Goal: Find specific page/section: Find specific page/section

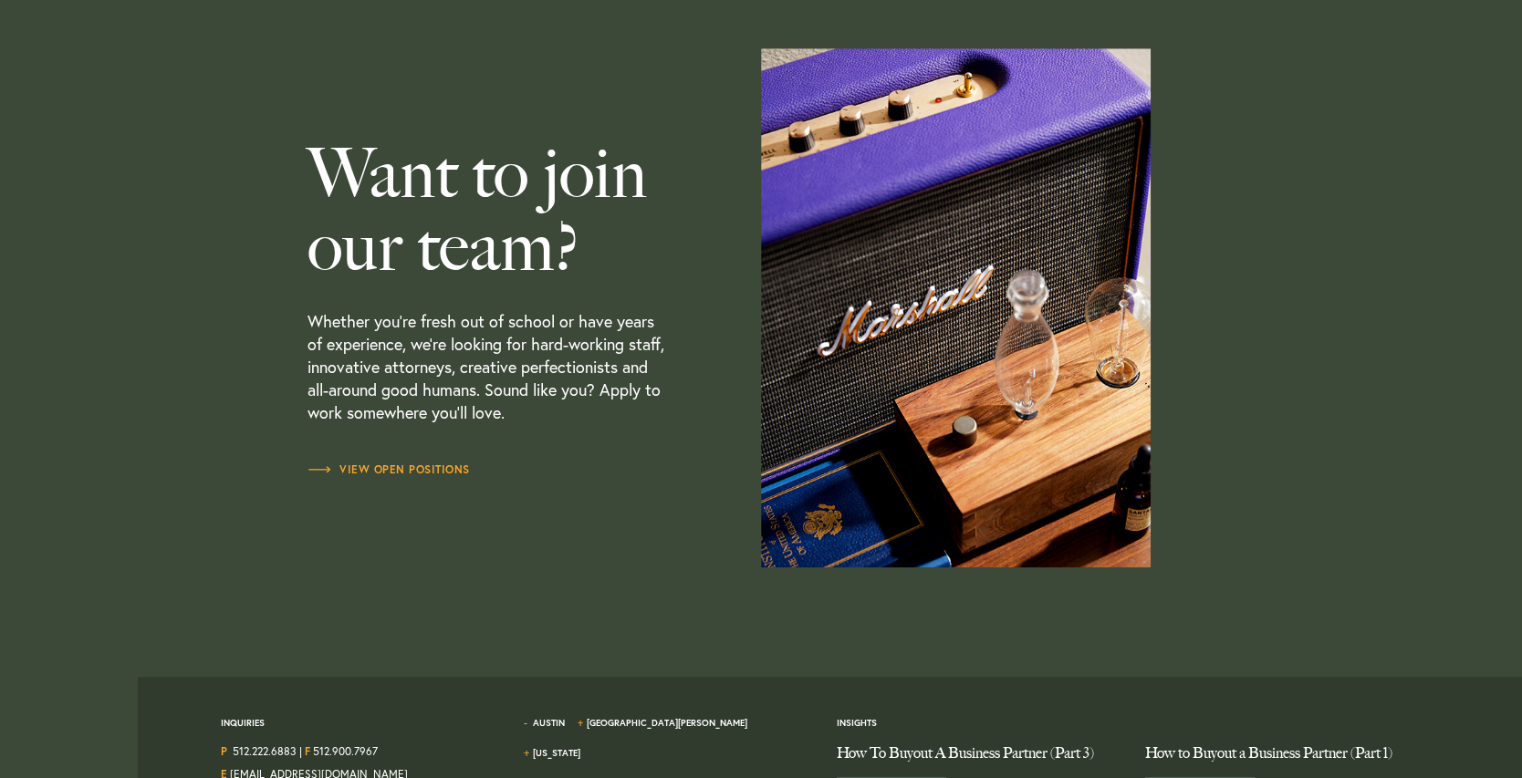
scroll to position [5458, 0]
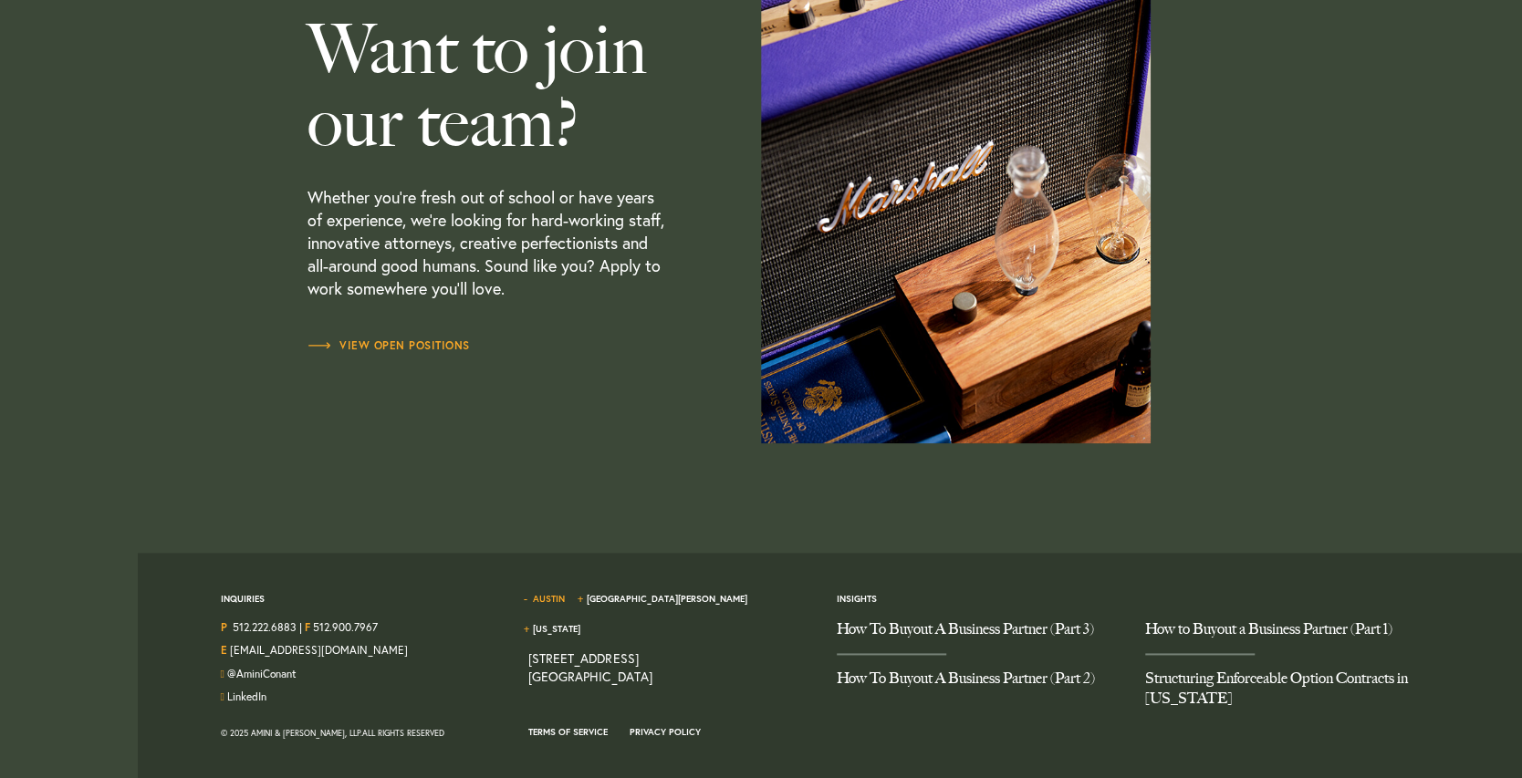
click at [542, 598] on link "Austin" at bounding box center [549, 599] width 32 height 12
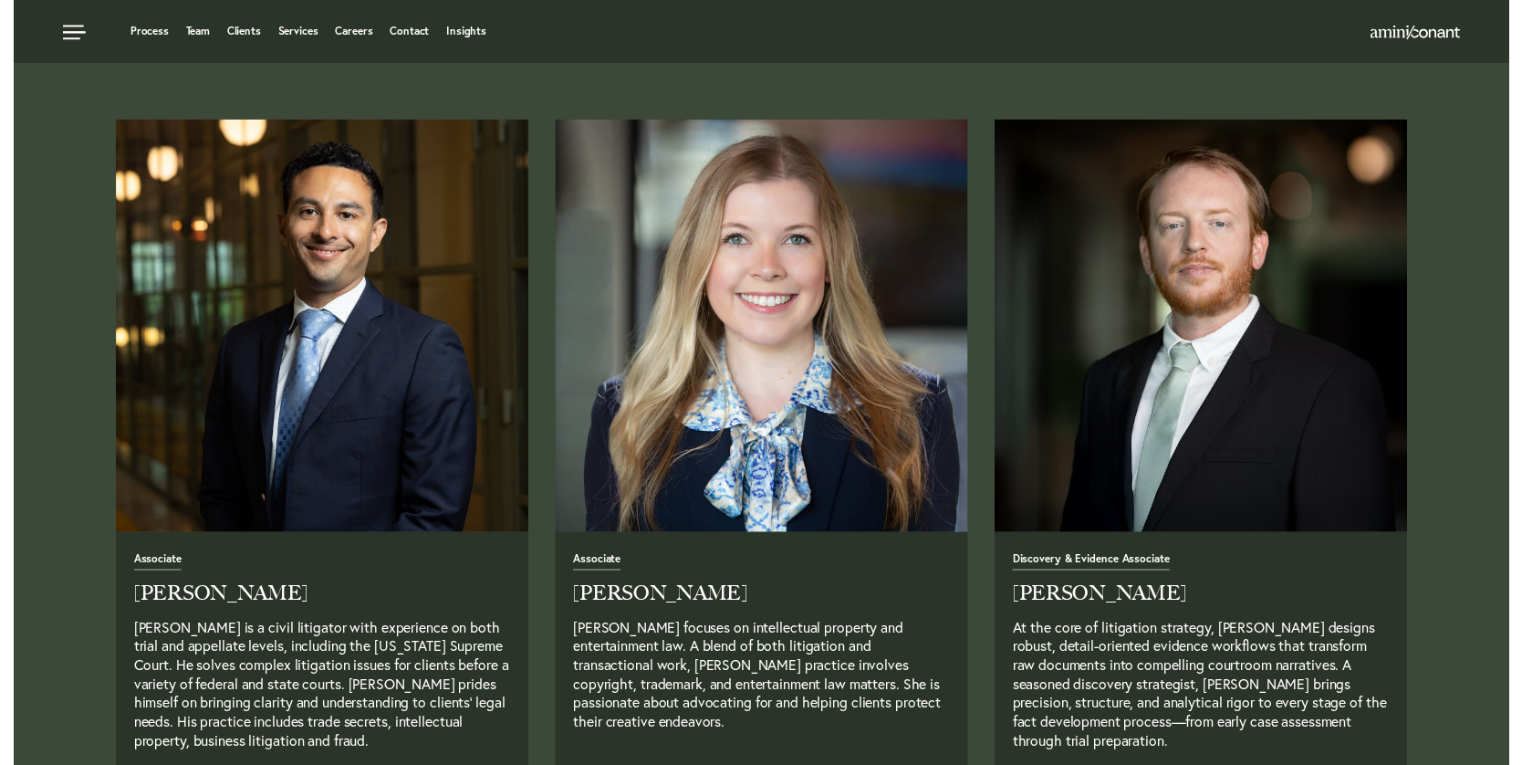
scroll to position [0, 0]
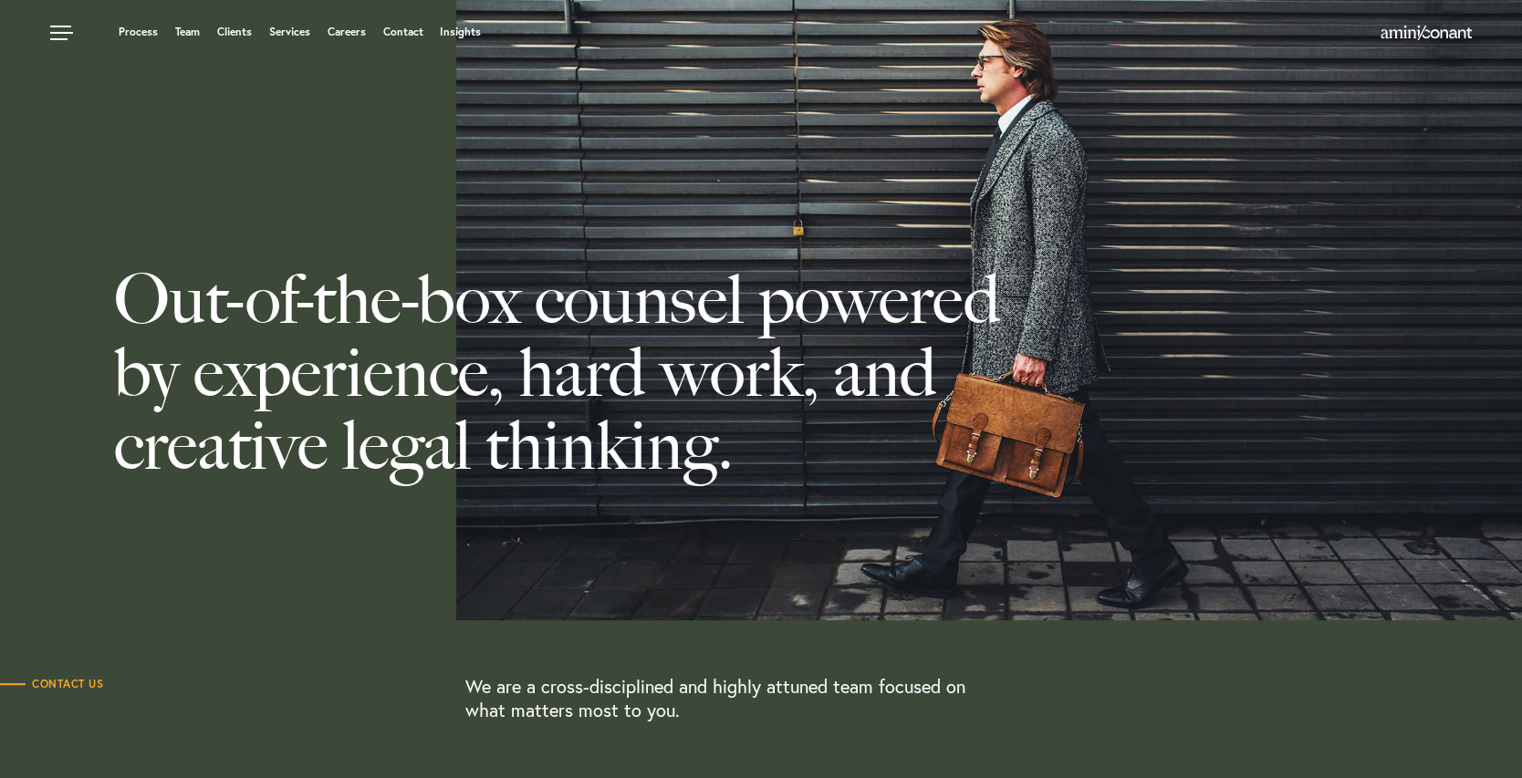
click at [177, 31] on link "Team" at bounding box center [187, 31] width 25 height 11
click at [47, 30] on link at bounding box center [63, 27] width 55 height 55
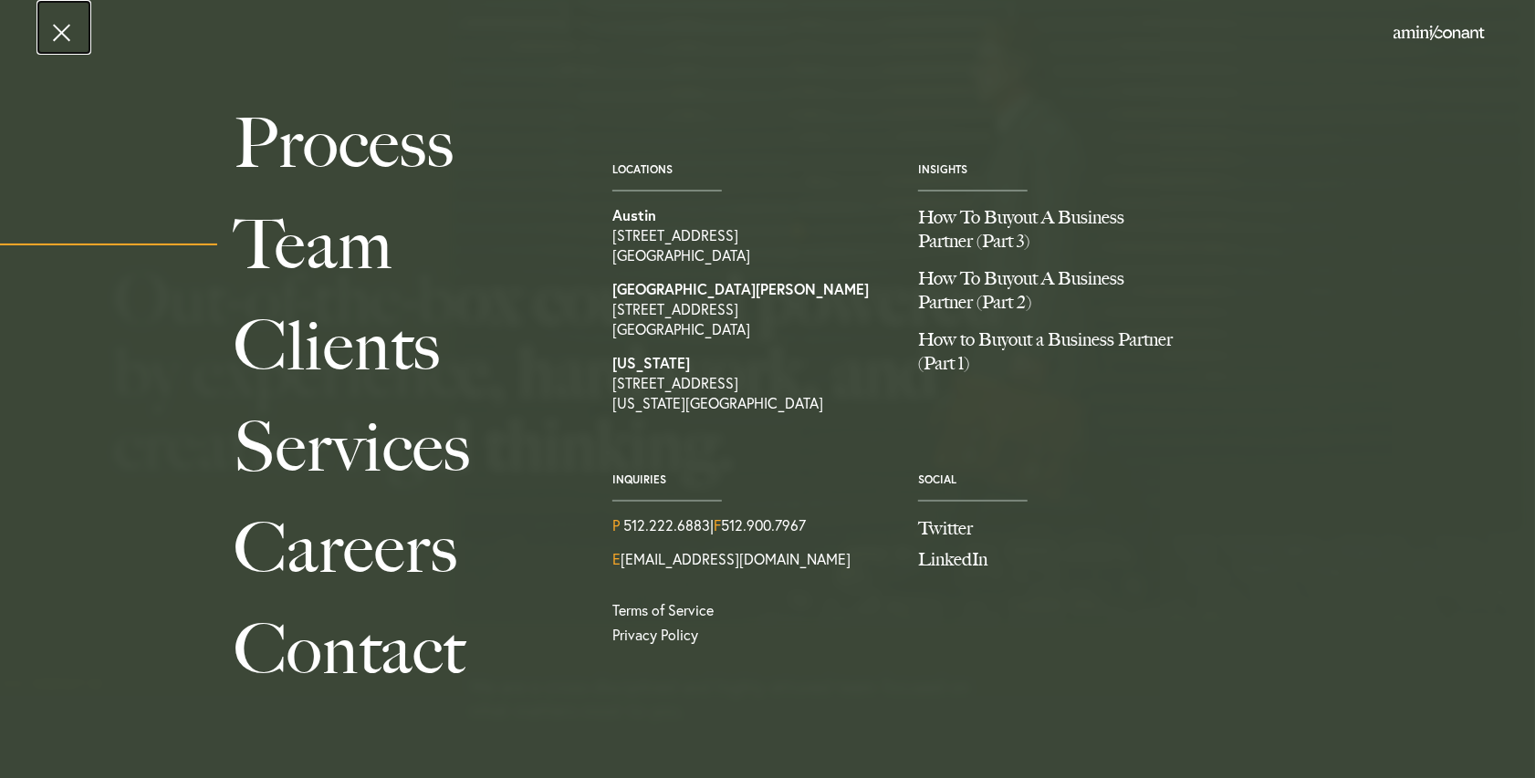
click at [47, 32] on link at bounding box center [63, 27] width 55 height 55
